Goal: Information Seeking & Learning: Learn about a topic

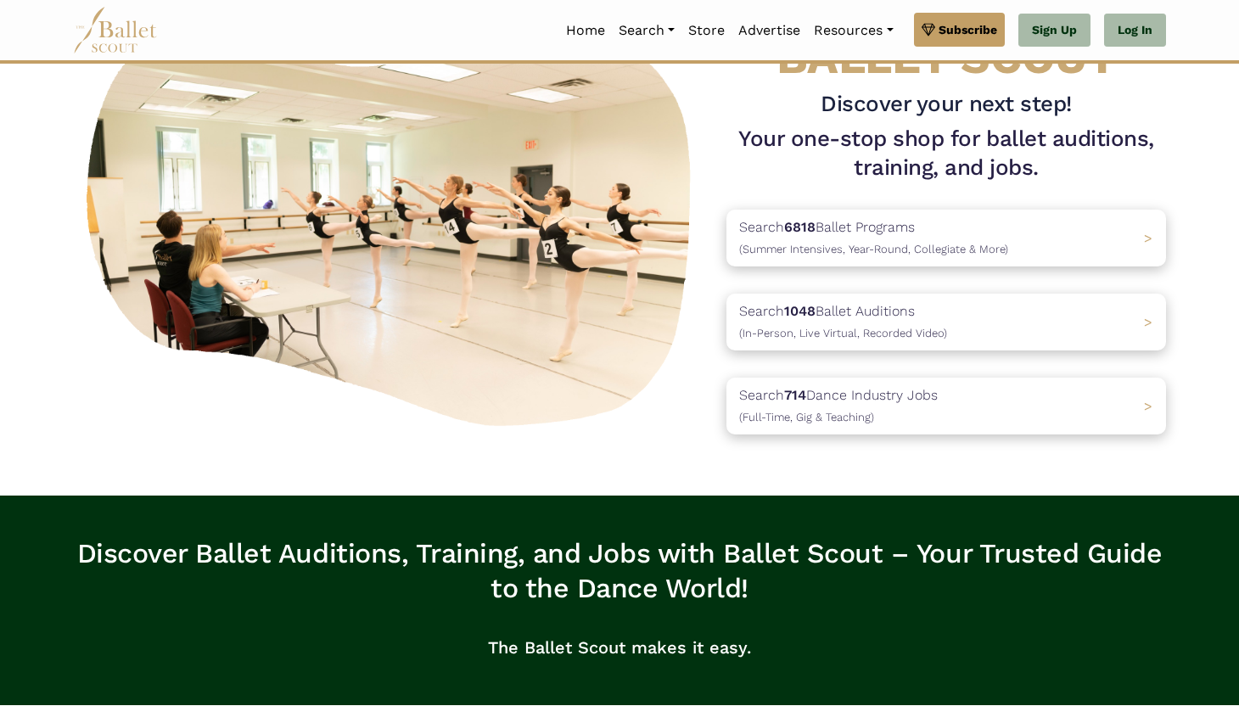
scroll to position [75, 0]
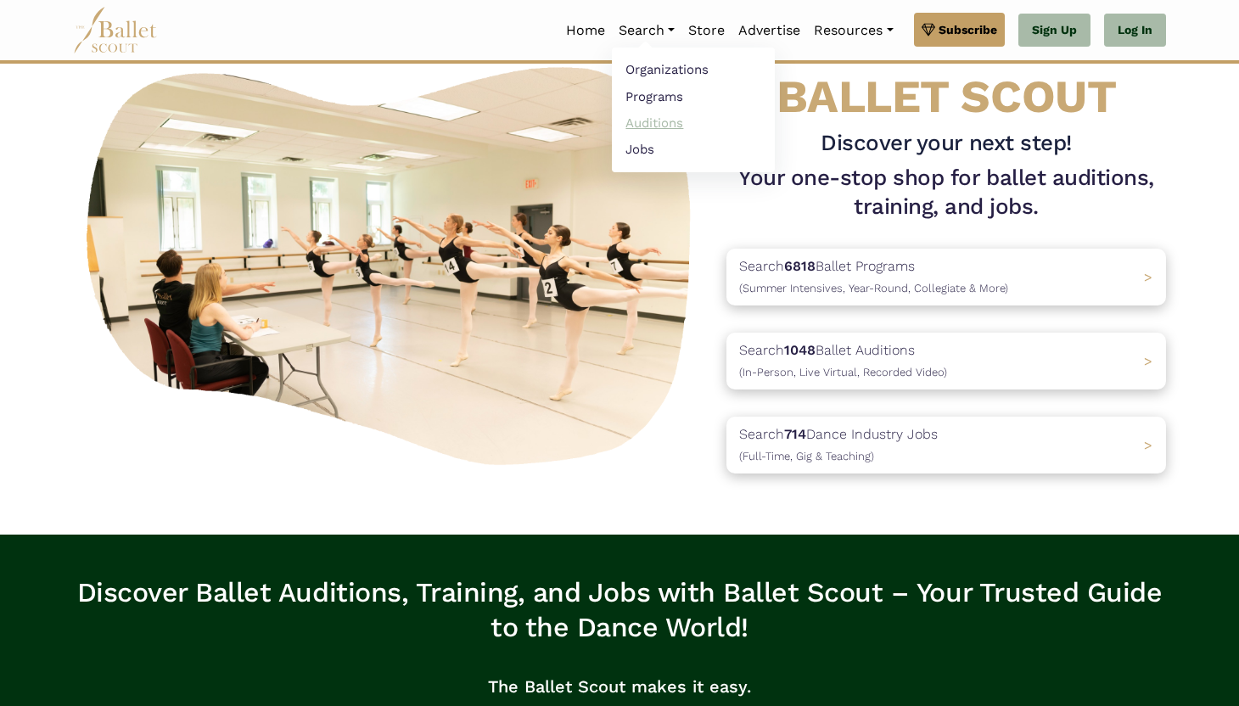
click at [644, 116] on link "Auditions" at bounding box center [693, 122] width 163 height 26
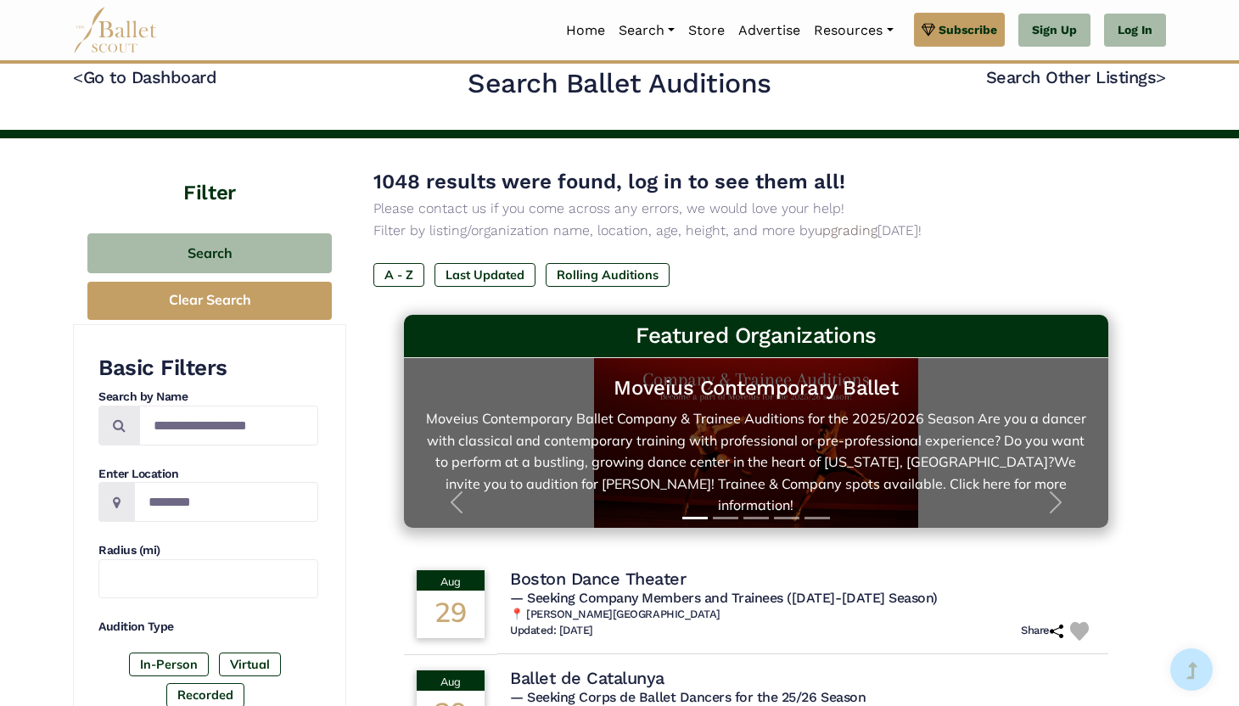
scroll to position [25, 0]
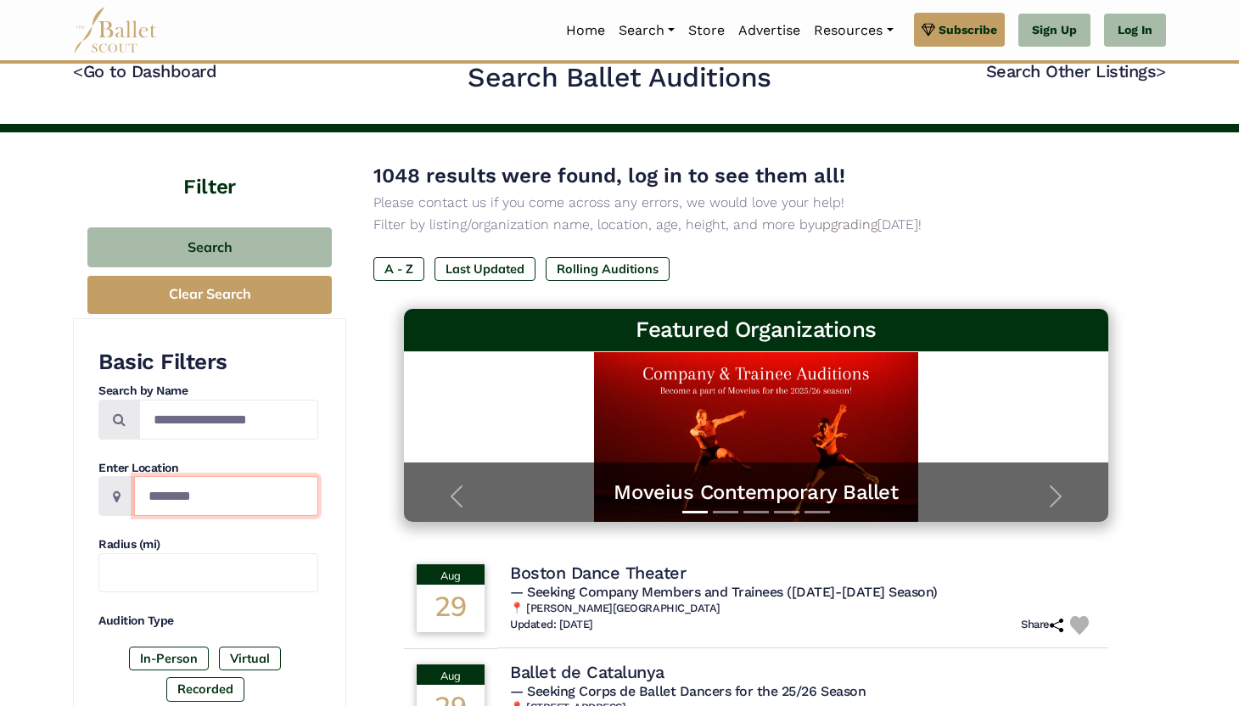
click at [212, 501] on input "Location" at bounding box center [226, 496] width 184 height 40
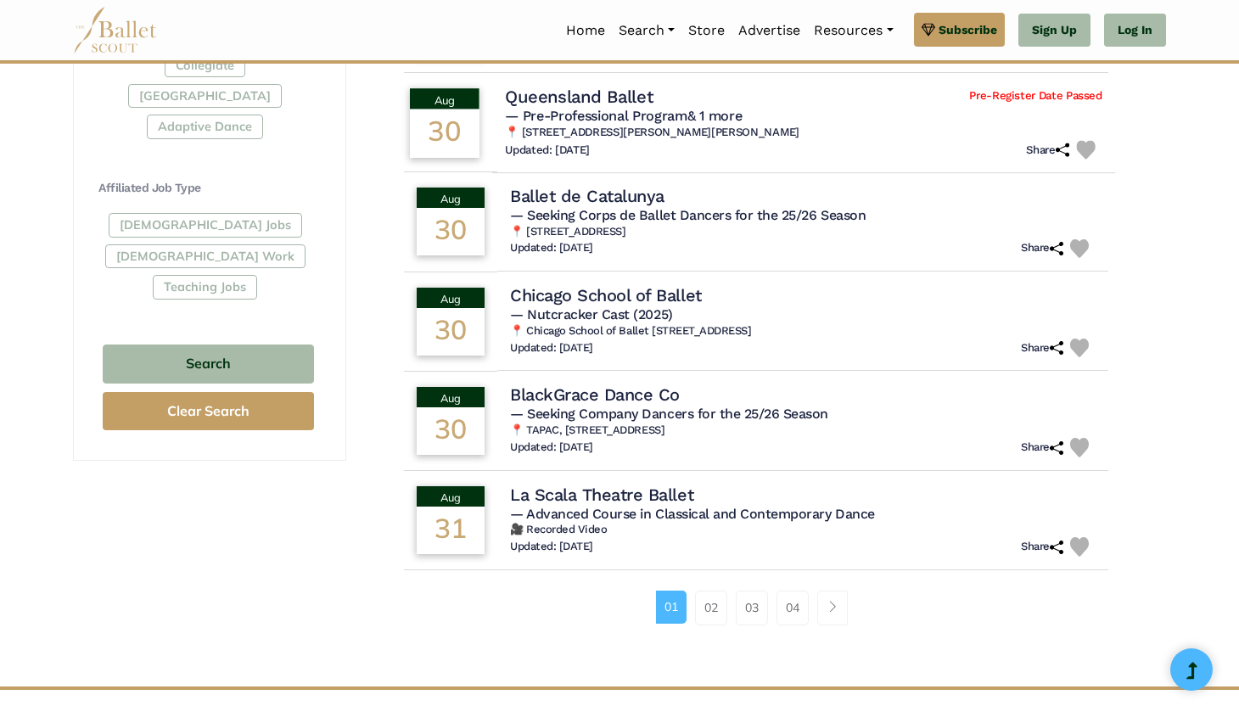
scroll to position [904, 0]
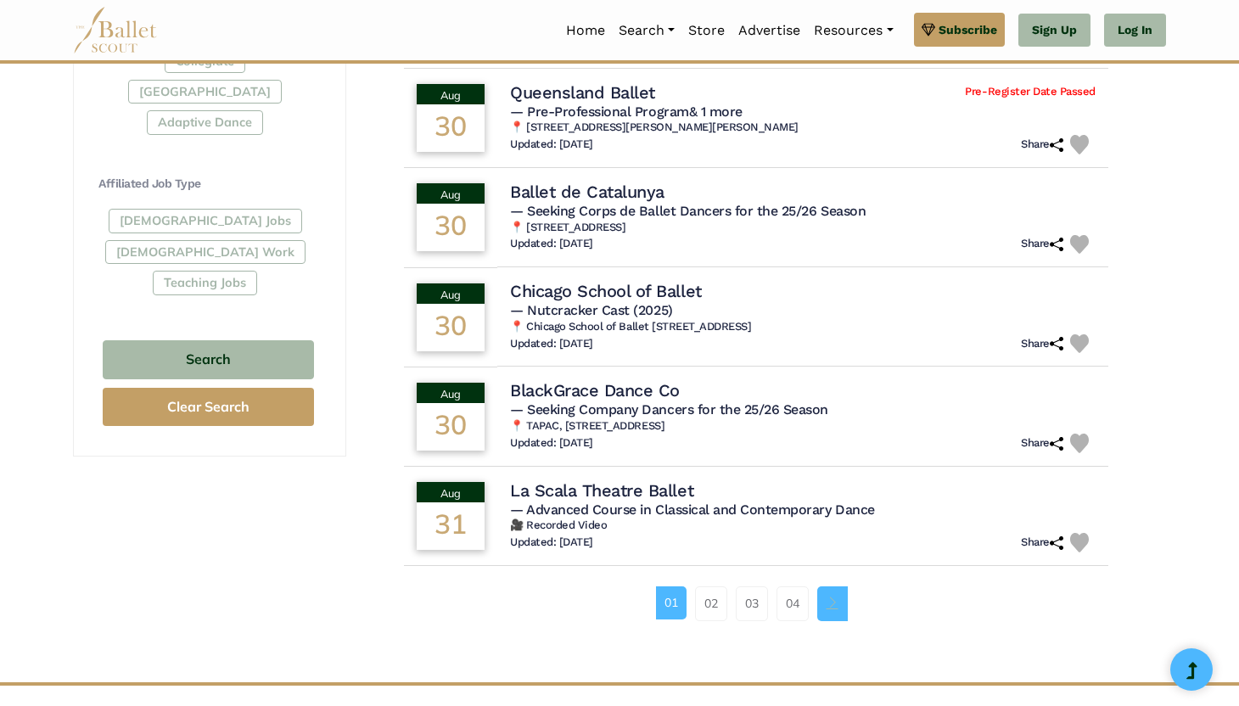
click at [821, 599] on link "Page navigation example" at bounding box center [832, 603] width 31 height 34
click at [705, 592] on link "02" at bounding box center [711, 603] width 32 height 34
click at [710, 611] on link "02" at bounding box center [711, 603] width 32 height 34
click at [747, 609] on link "03" at bounding box center [752, 603] width 32 height 34
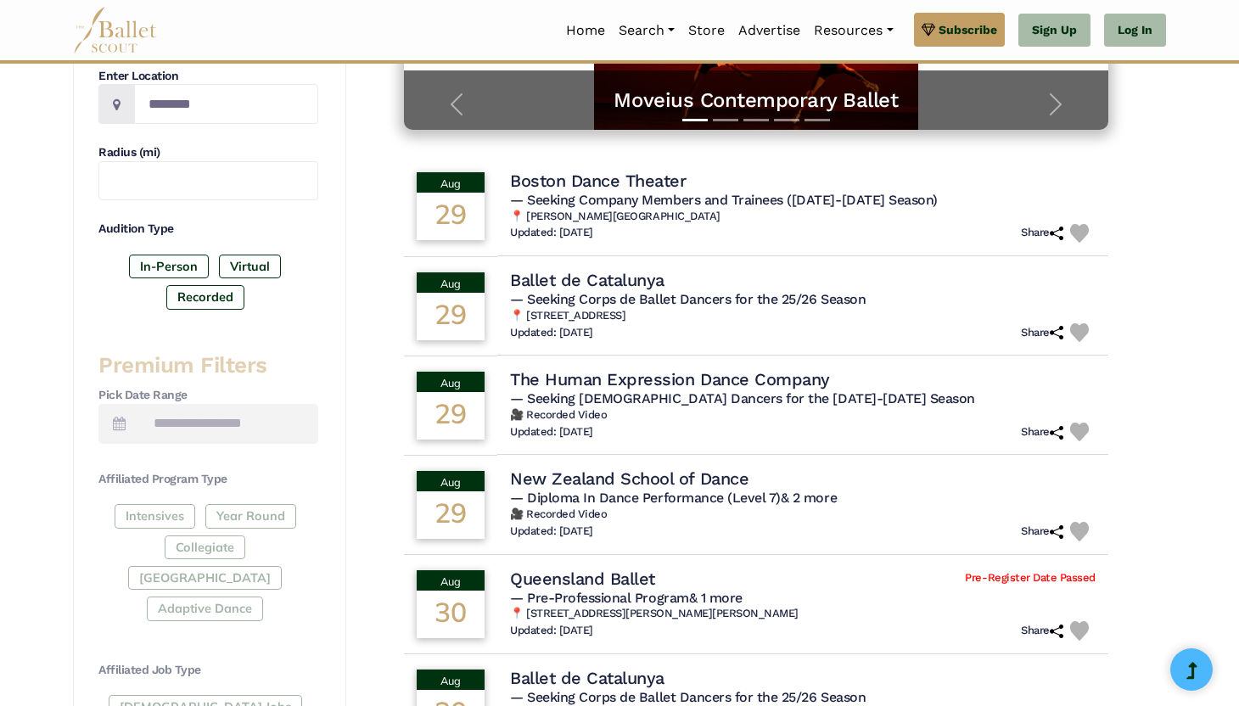
scroll to position [151, 0]
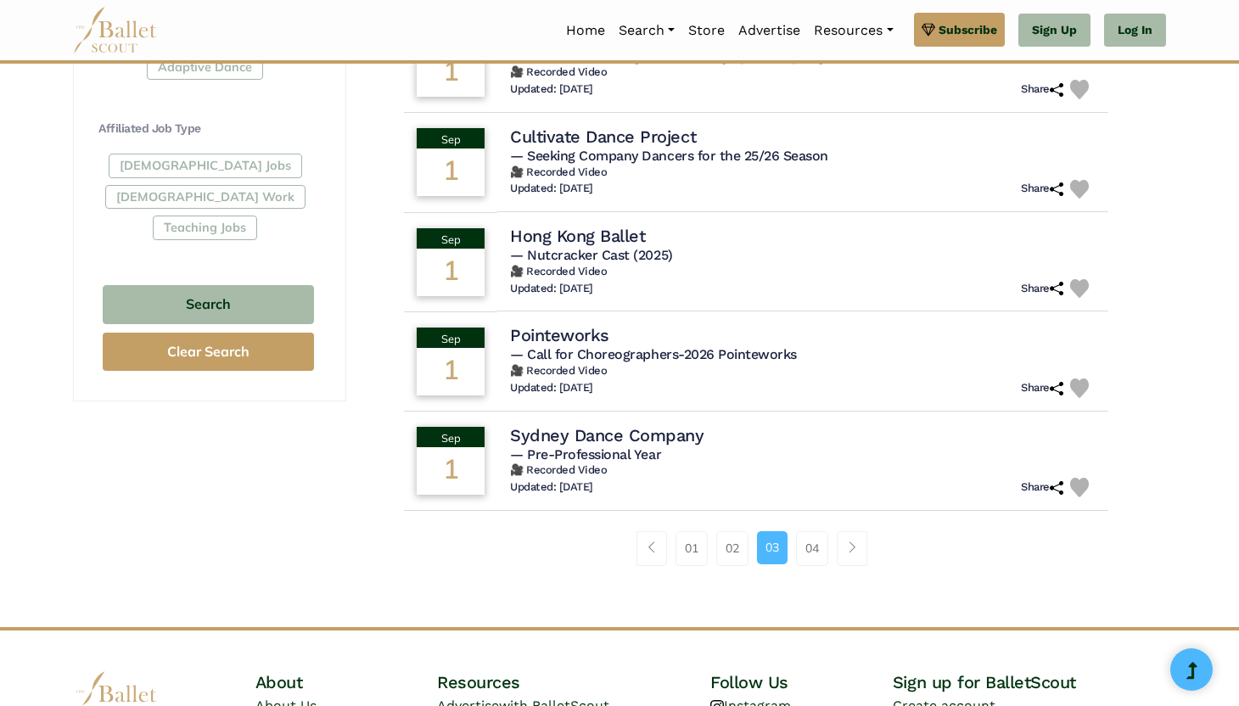
scroll to position [962, 0]
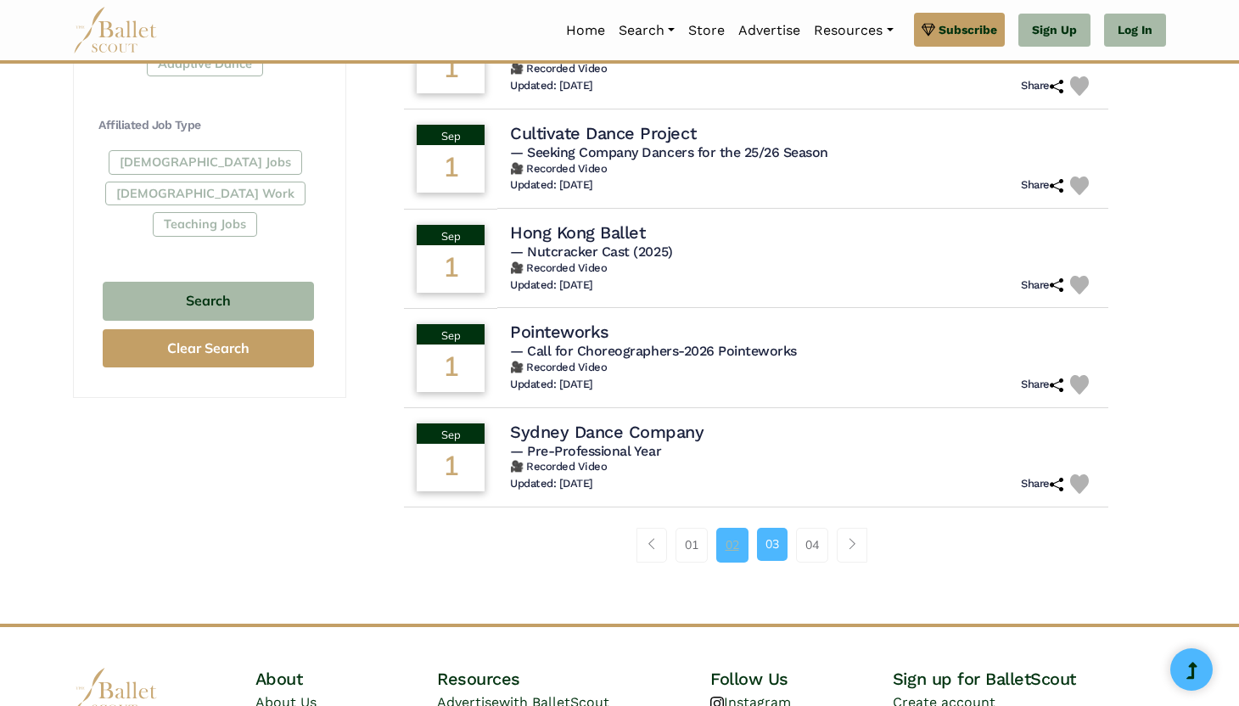
click at [737, 558] on link "02" at bounding box center [732, 545] width 32 height 34
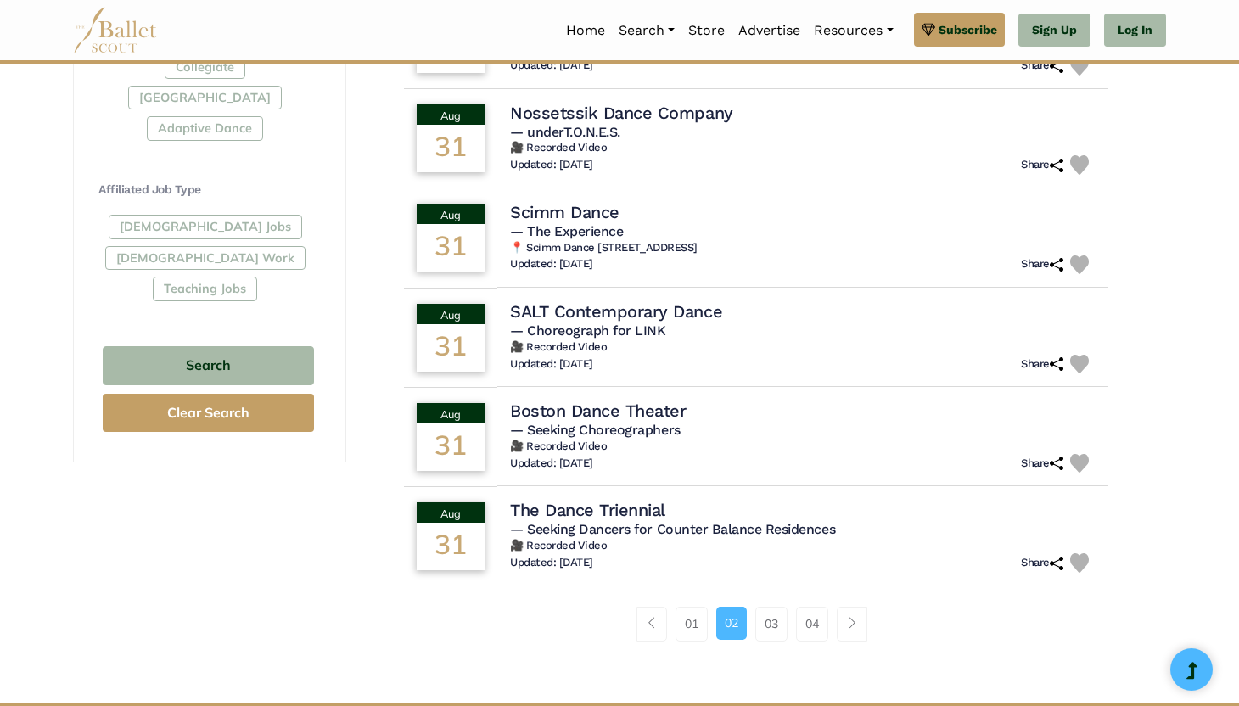
scroll to position [981, 0]
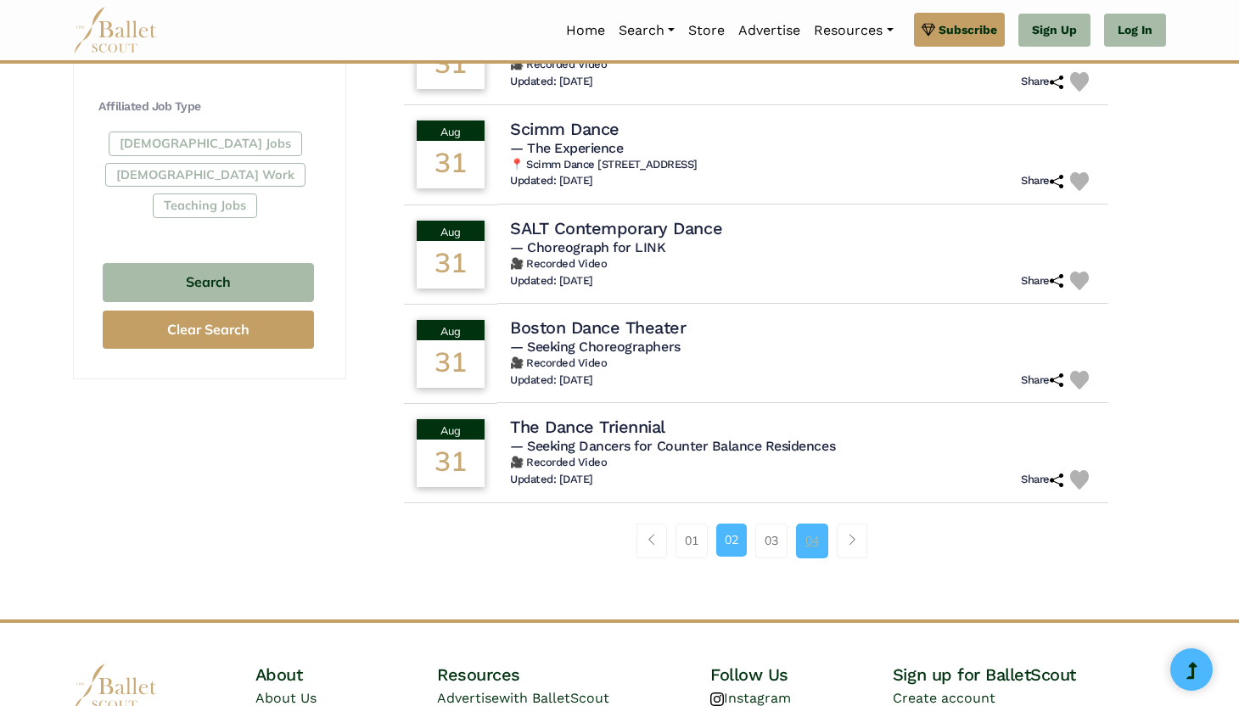
click at [814, 539] on link "04" at bounding box center [812, 541] width 32 height 34
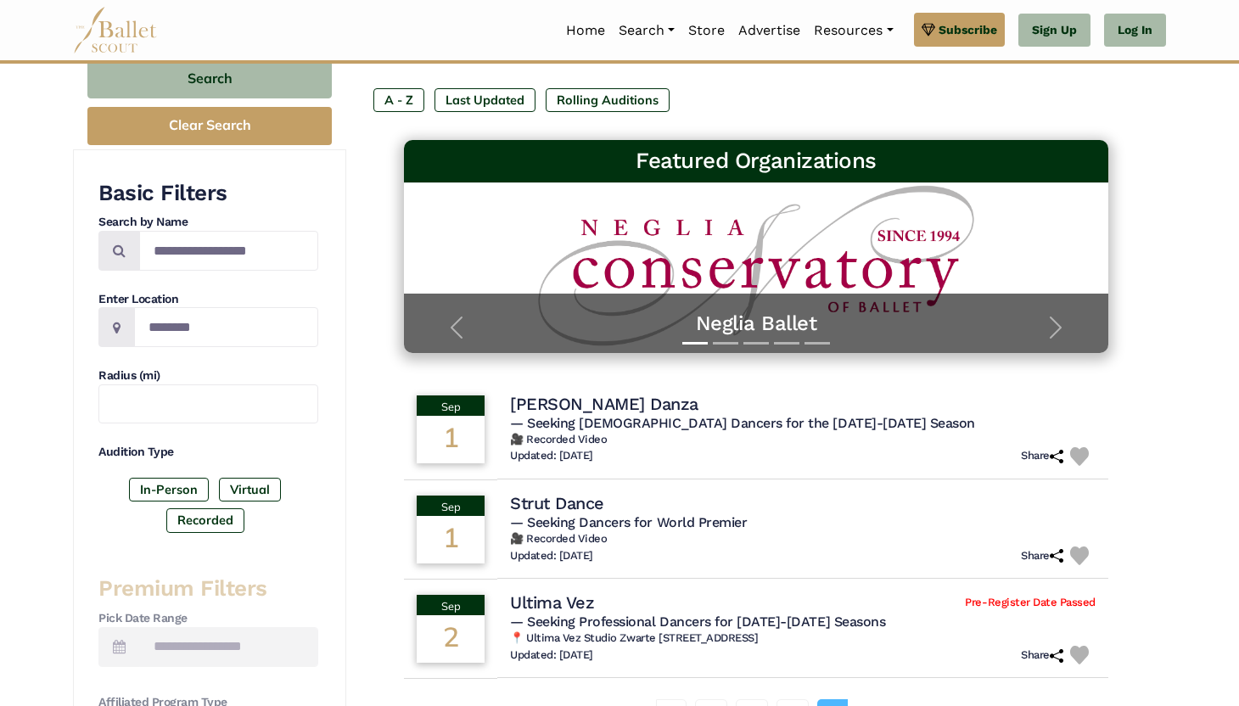
scroll to position [195, 0]
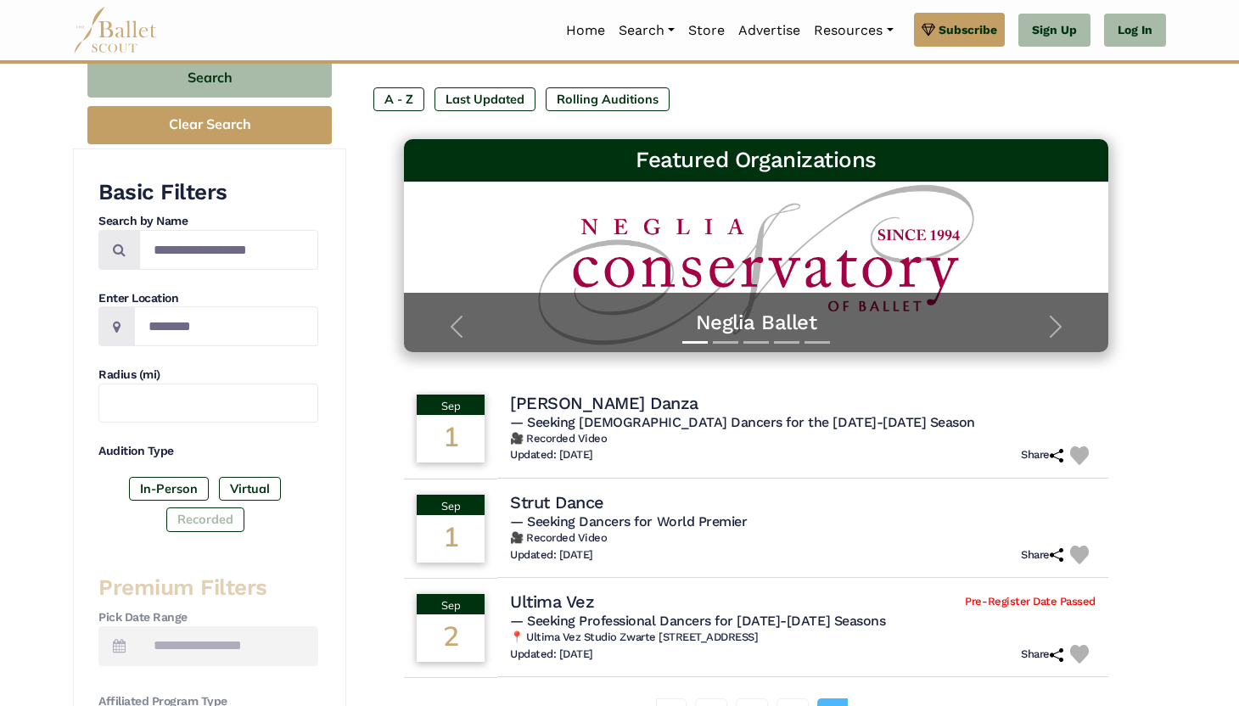
click at [215, 522] on label "Recorded" at bounding box center [205, 519] width 78 height 24
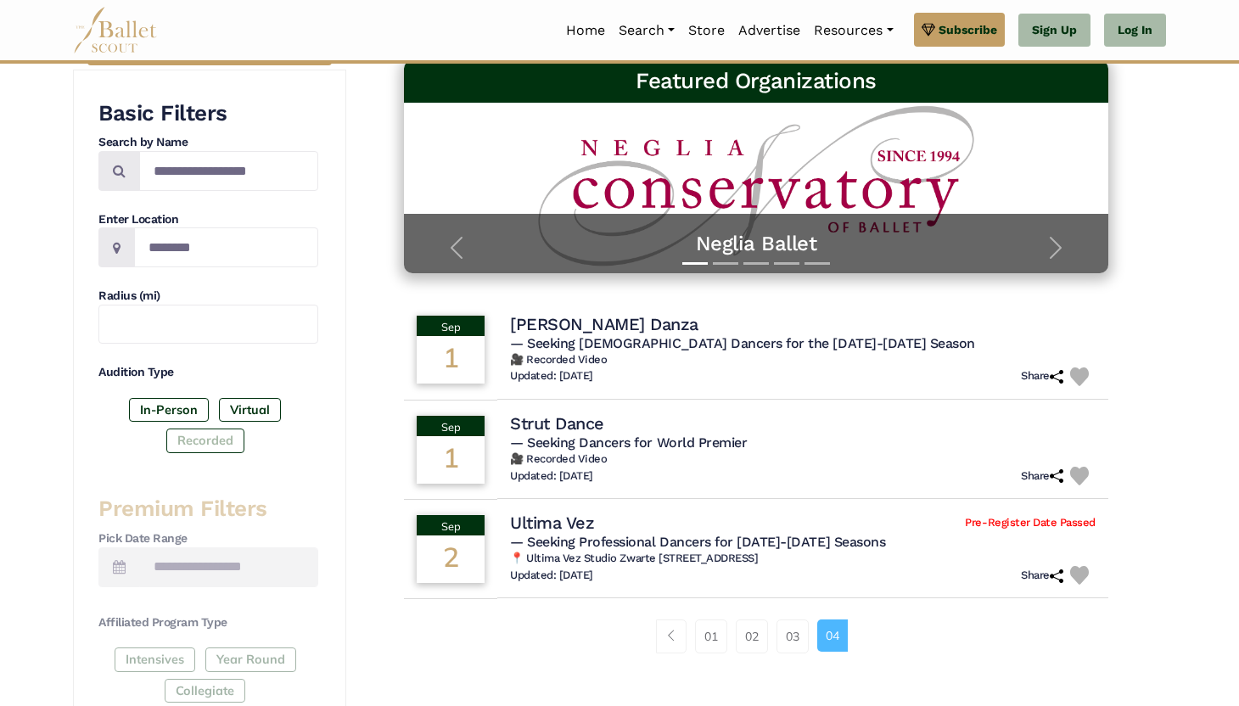
scroll to position [655, 0]
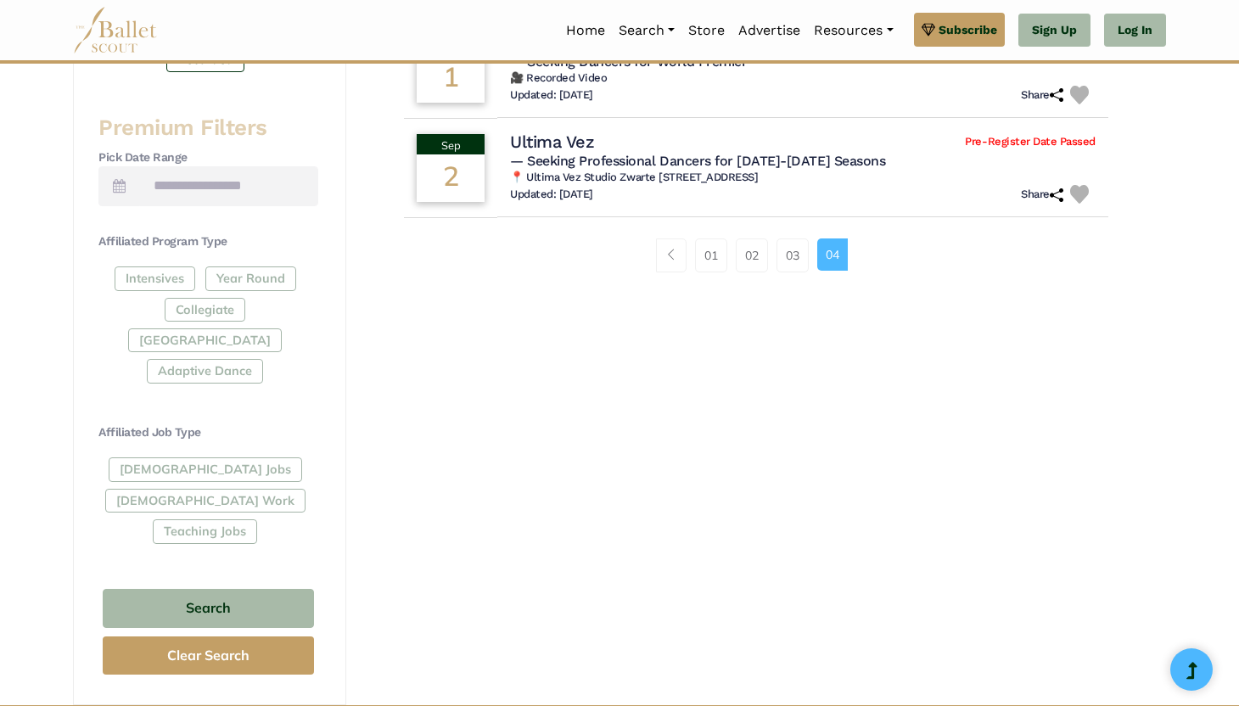
click at [236, 275] on div "Intensives Year Round Collegiate Post High School Adaptive Dance" at bounding box center [208, 328] width 220 height 124
click at [242, 274] on div "Intensives Year Round Collegiate Post High School Adaptive Dance" at bounding box center [208, 328] width 220 height 124
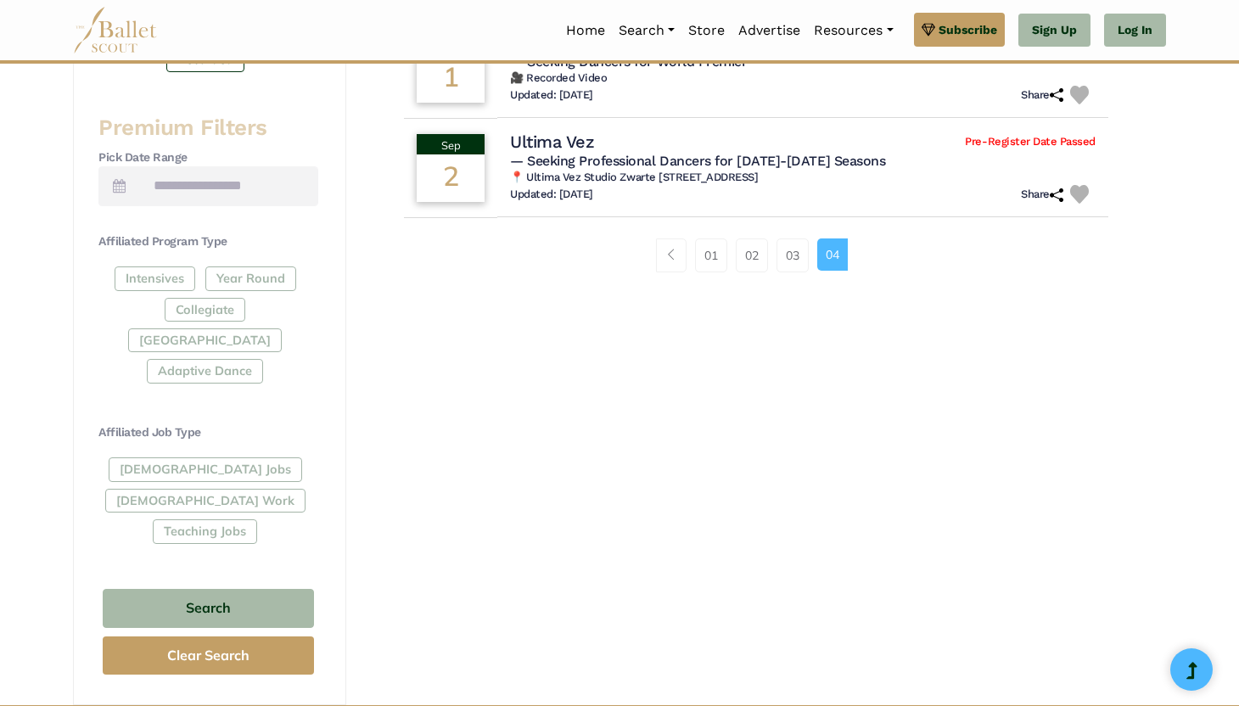
click at [242, 274] on div "Intensives Year Round Collegiate Post High School Adaptive Dance" at bounding box center [208, 328] width 220 height 124
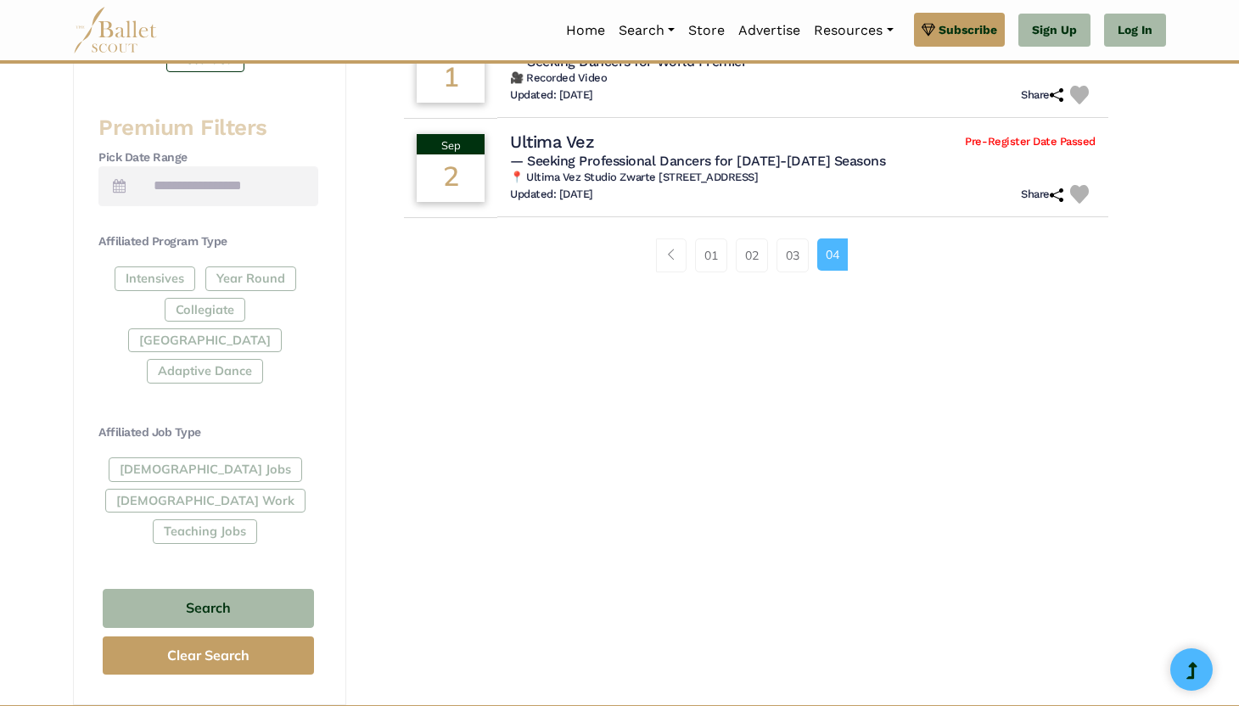
click at [242, 274] on div "Intensives Year Round Collegiate Post High School Adaptive Dance" at bounding box center [208, 328] width 220 height 124
